Goal: Obtain resource: Obtain resource

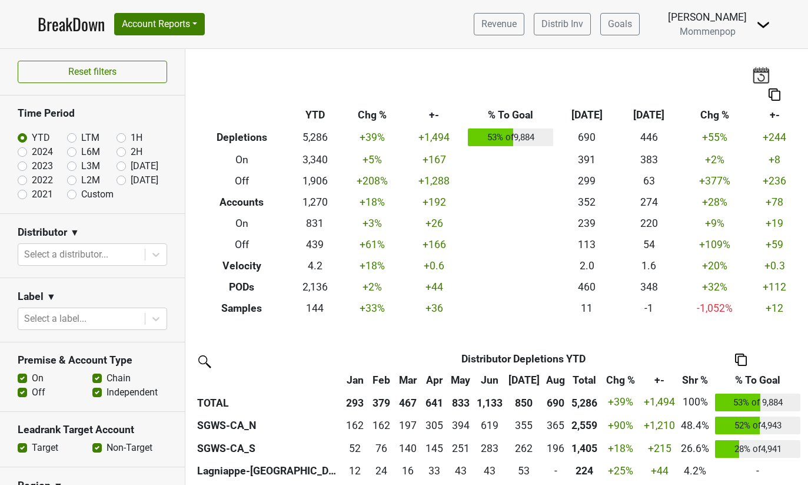
click at [757, 26] on img at bounding box center [764, 25] width 14 height 14
click at [341, 36] on nav "BreakDown Account Reports SuperRanker Map Award Progress Chain Compliance CRM N…" at bounding box center [404, 24] width 752 height 48
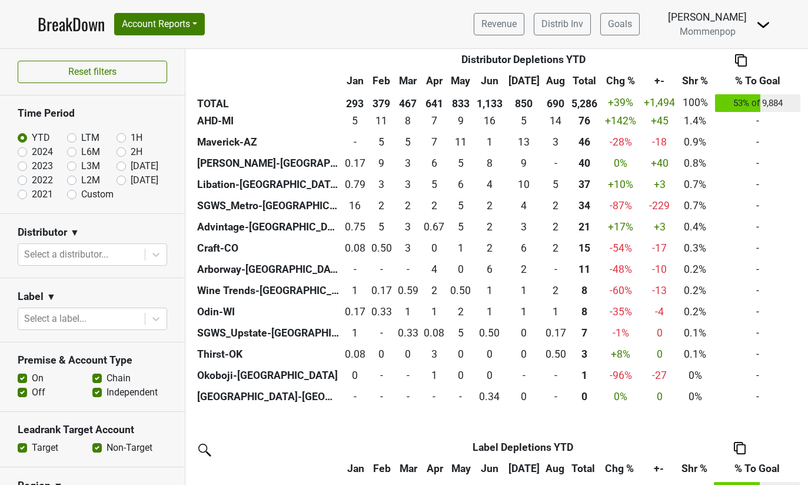
scroll to position [516, 0]
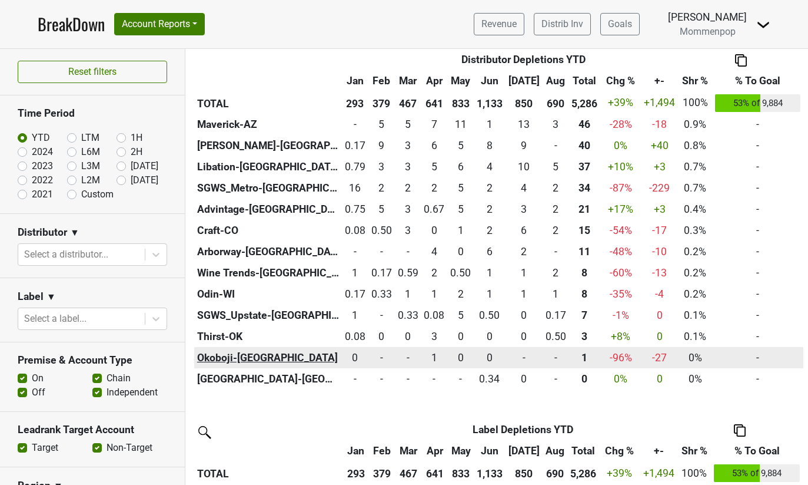
click at [225, 359] on th "Okoboji-[GEOGRAPHIC_DATA]" at bounding box center [268, 357] width 148 height 21
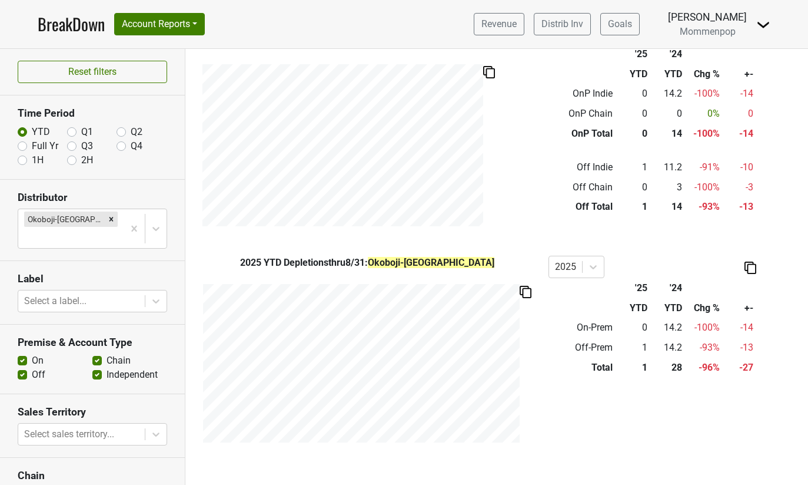
scroll to position [453, 0]
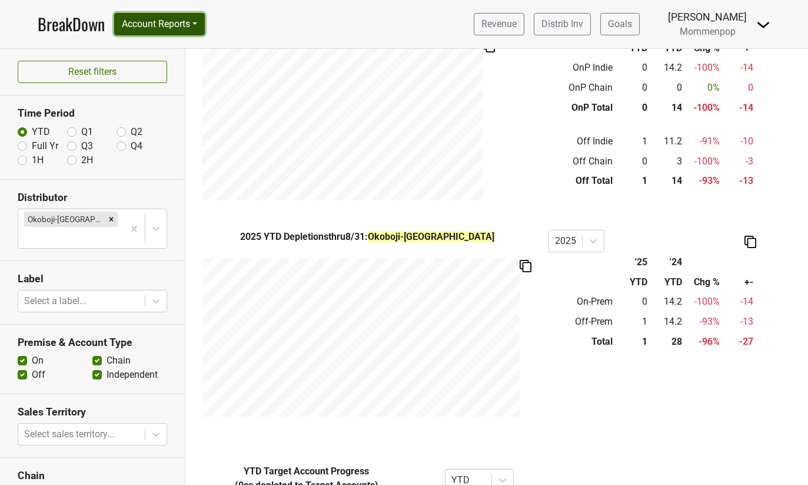
click at [184, 24] on button "Account Reports" at bounding box center [159, 24] width 91 height 22
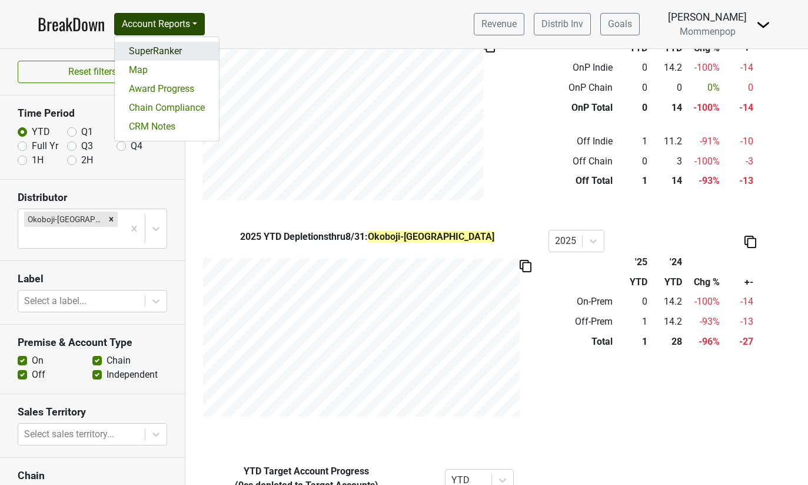
click at [168, 49] on link "SuperRanker" at bounding box center [167, 51] width 104 height 19
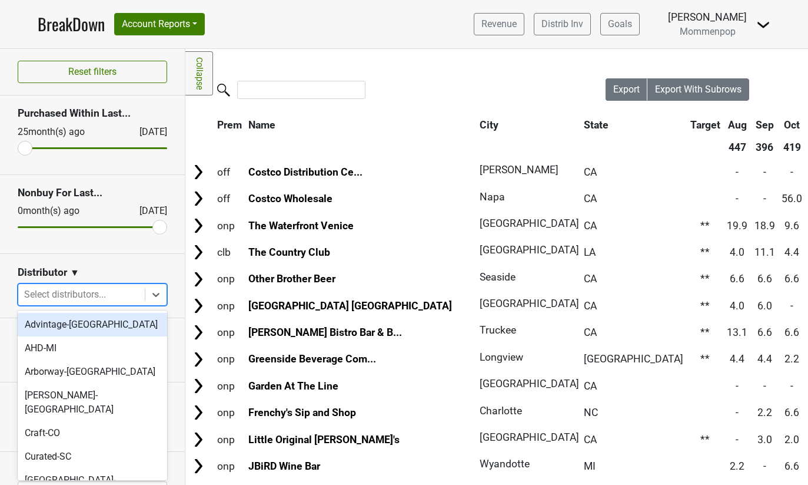
click at [122, 292] on div at bounding box center [81, 294] width 115 height 16
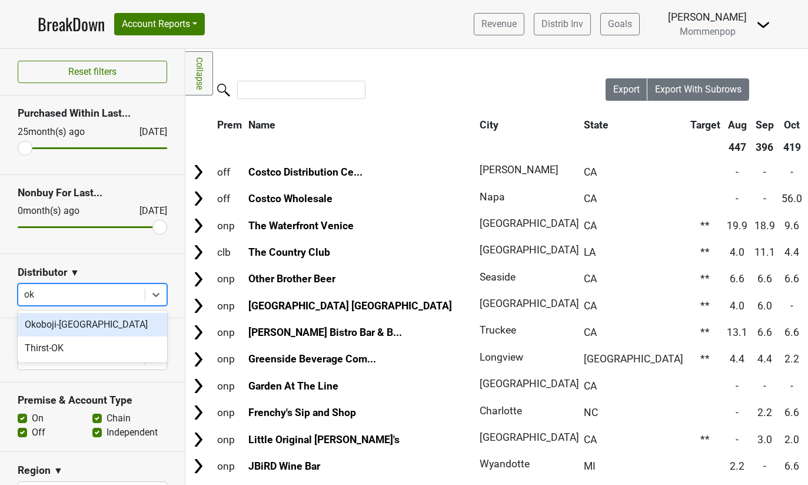
type input "oko"
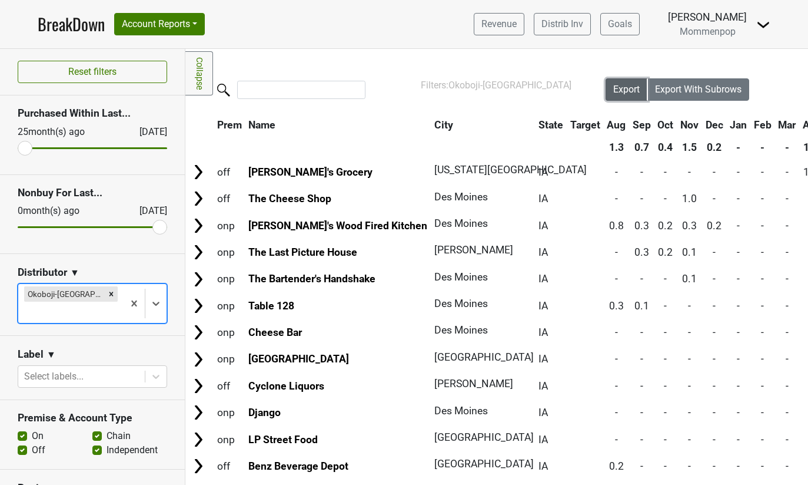
click at [625, 90] on span "Export" at bounding box center [627, 89] width 26 height 11
